Goal: Task Accomplishment & Management: Manage account settings

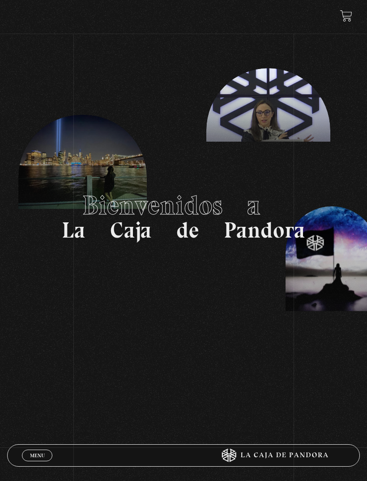
click at [31, 447] on div "Menu Cerrar" at bounding box center [110, 456] width 177 height 22
click at [28, 457] on link "Menu Cerrar" at bounding box center [37, 455] width 30 height 12
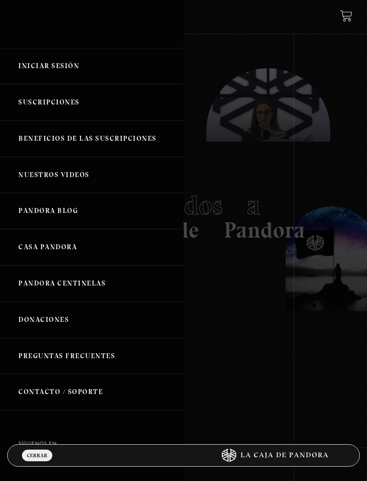
click at [54, 72] on link "Iniciar Sesión" at bounding box center [92, 66] width 184 height 36
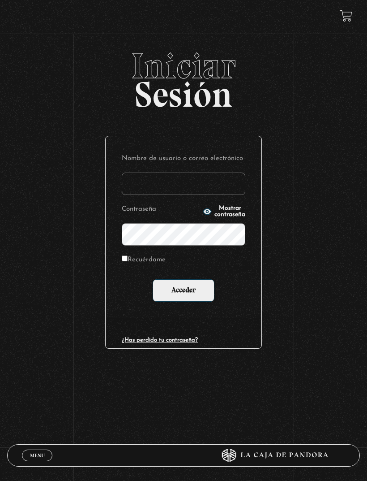
type input "maguvin2001@gmail.com"
click at [184, 292] on input "Acceder" at bounding box center [184, 290] width 62 height 22
